Goal: Task Accomplishment & Management: Use online tool/utility

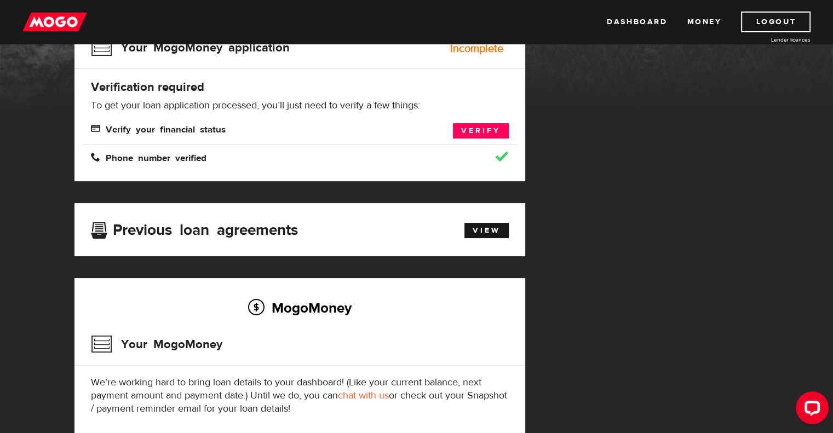
scroll to position [164, 0]
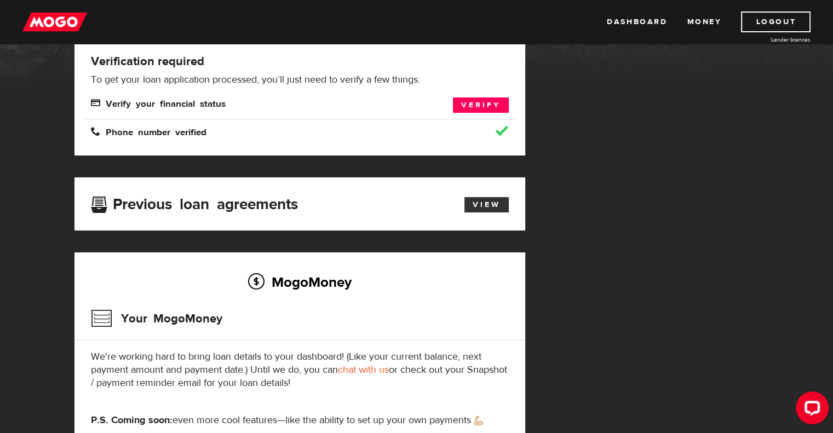
click at [479, 203] on link "View" at bounding box center [486, 204] width 44 height 15
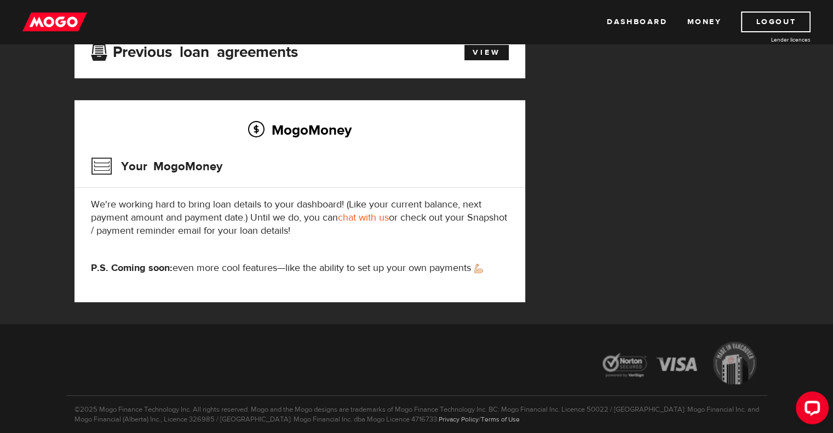
scroll to position [329, 0]
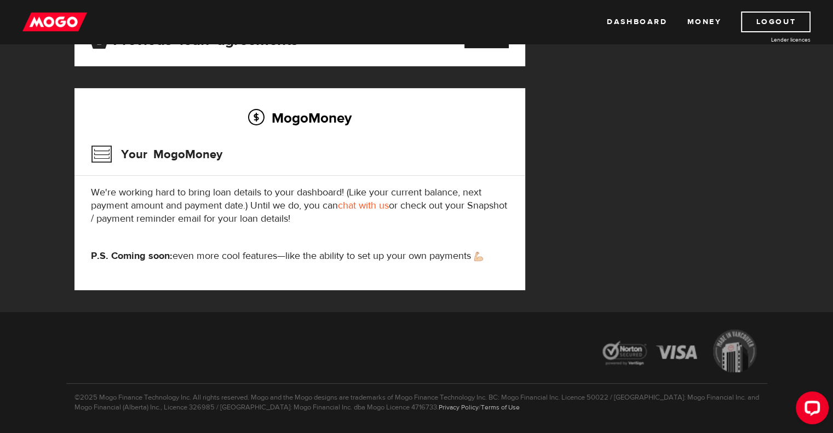
click at [368, 205] on link "chat with us" at bounding box center [363, 205] width 51 height 13
click at [710, 21] on link "Money" at bounding box center [704, 22] width 35 height 21
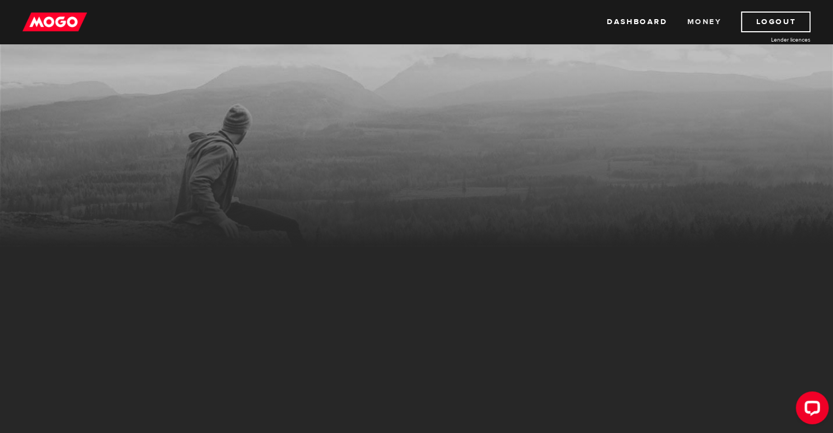
click at [712, 22] on link "Money" at bounding box center [704, 22] width 35 height 21
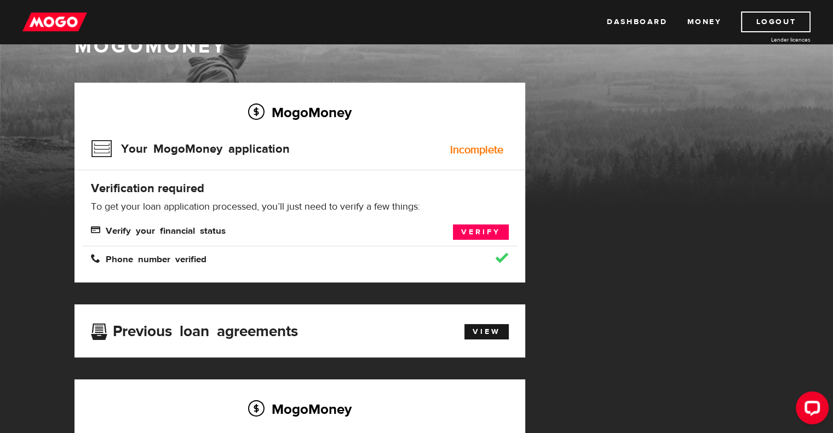
scroll to position [32, 0]
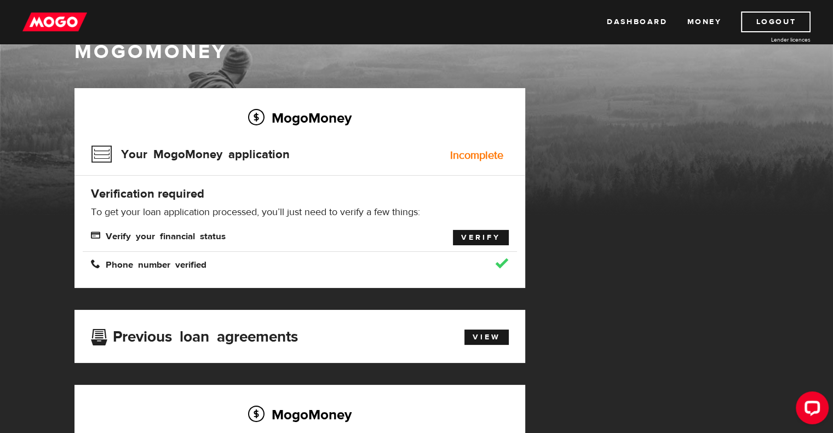
click at [469, 236] on link "Verify" at bounding box center [481, 237] width 56 height 15
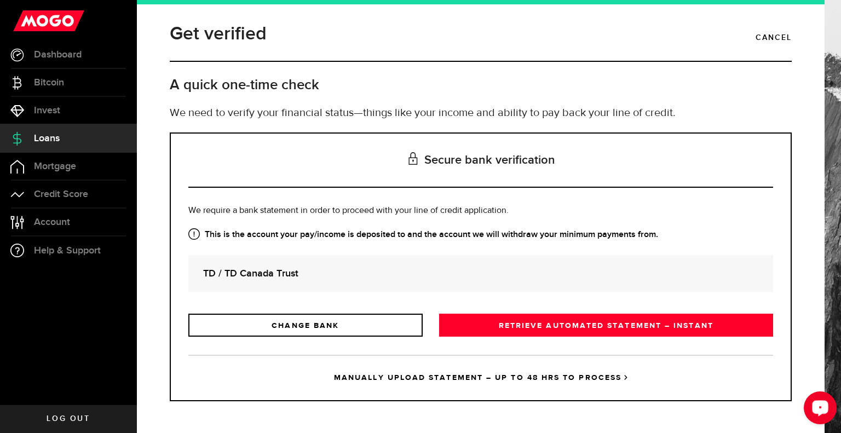
click at [822, 410] on icon "Open LiveChat chat widget" at bounding box center [820, 407] width 10 height 7
